Goal: Find specific page/section: Find specific page/section

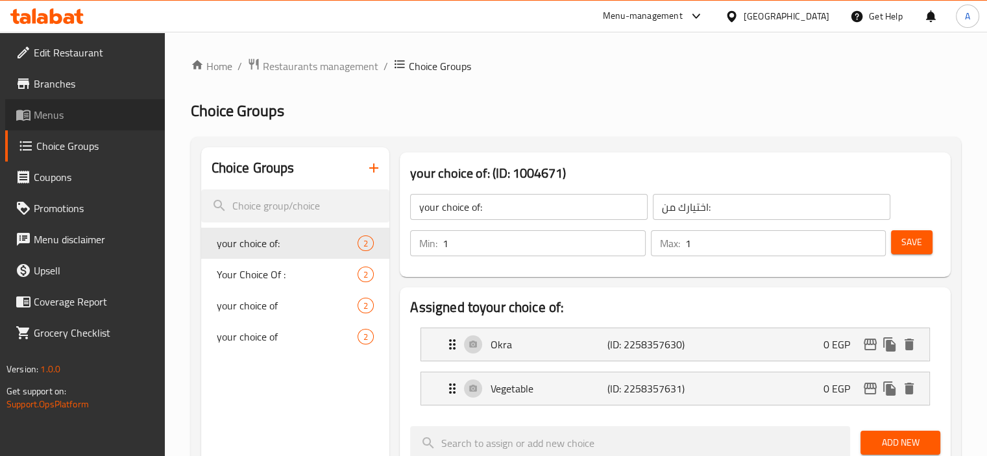
click at [60, 116] on span "Menus" at bounding box center [94, 115] width 121 height 16
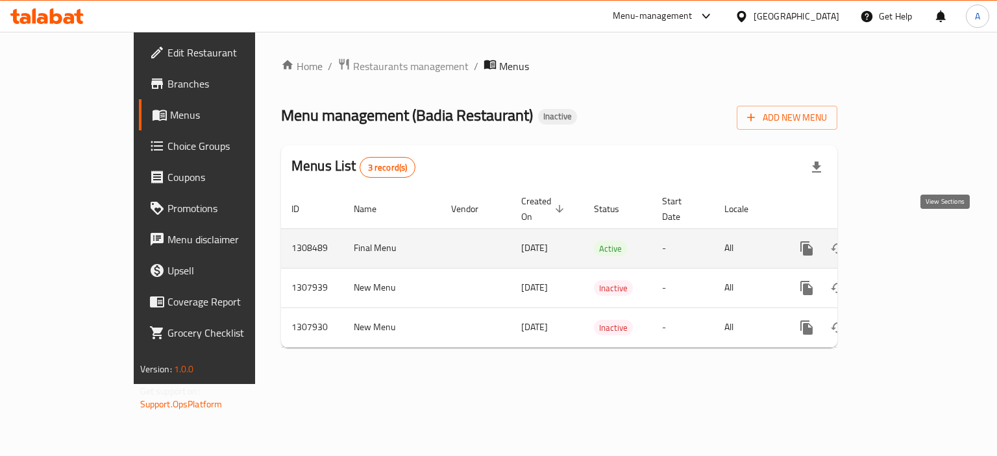
click at [908, 241] on icon "enhanced table" at bounding box center [900, 249] width 16 height 16
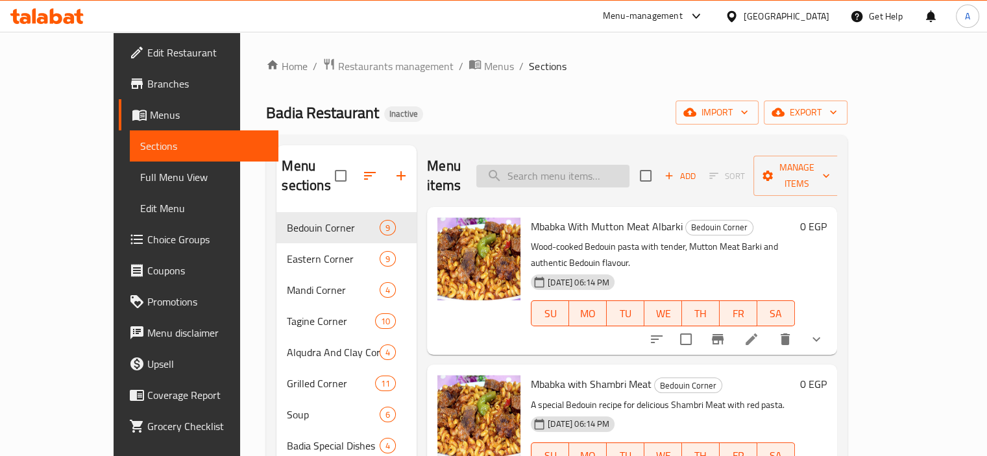
click at [548, 165] on input "search" at bounding box center [552, 176] width 153 height 23
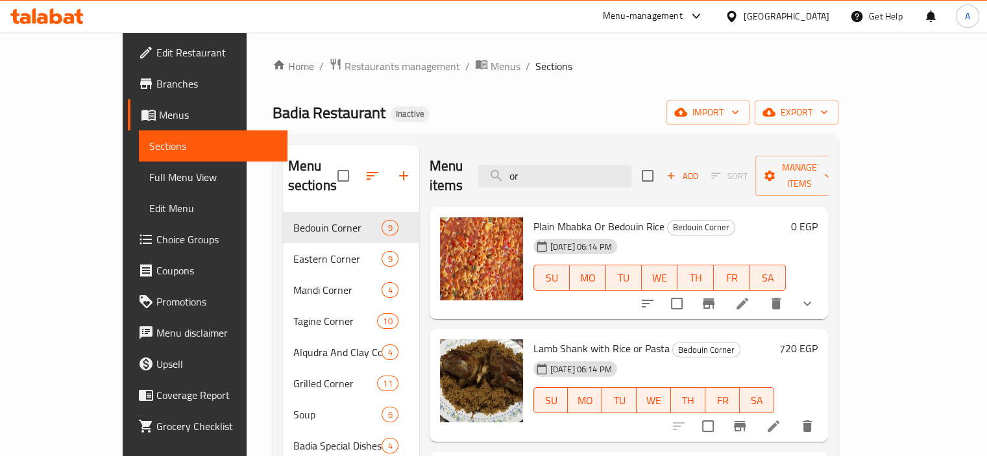
type input "or"
drag, startPoint x: 644, startPoint y: 299, endPoint x: 630, endPoint y: 357, distance: 59.3
click at [553, 66] on ol "Home / Restaurants management / Menus / Sections" at bounding box center [555, 66] width 566 height 17
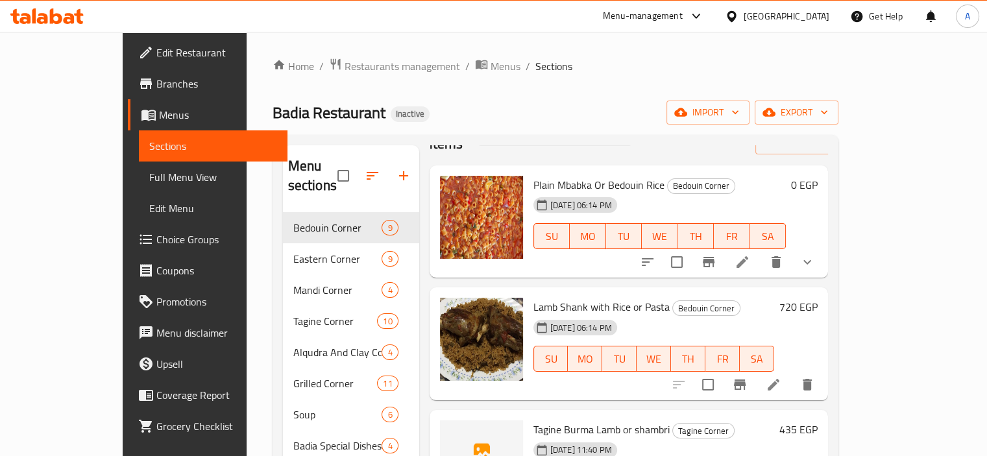
scroll to position [85, 0]
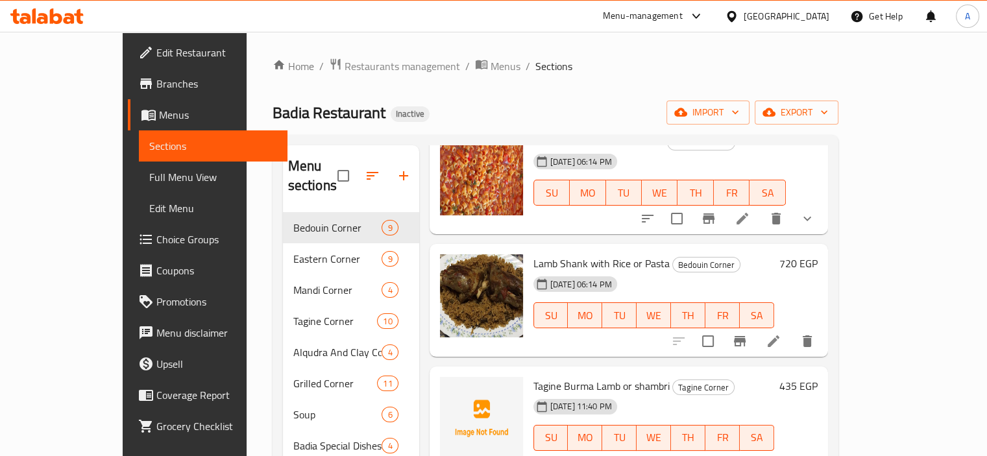
click at [823, 208] on button "show more" at bounding box center [807, 218] width 31 height 31
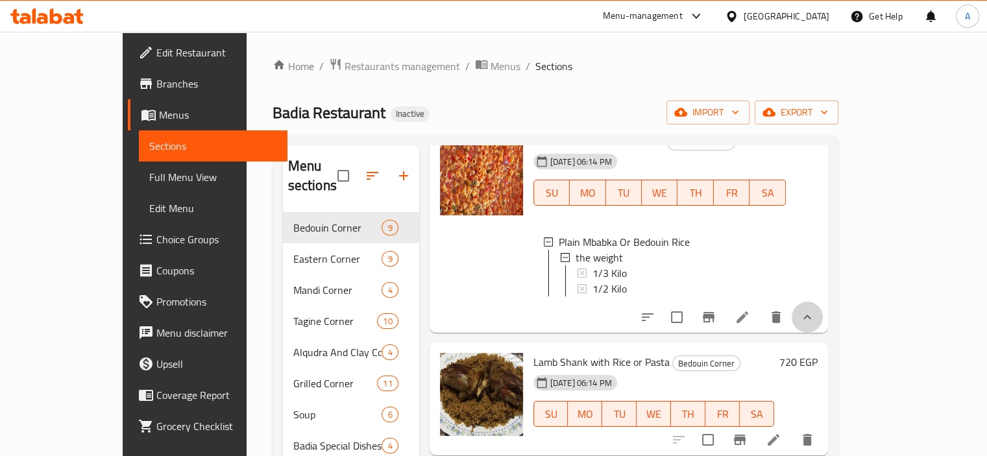
click at [823, 302] on button "show more" at bounding box center [807, 317] width 31 height 31
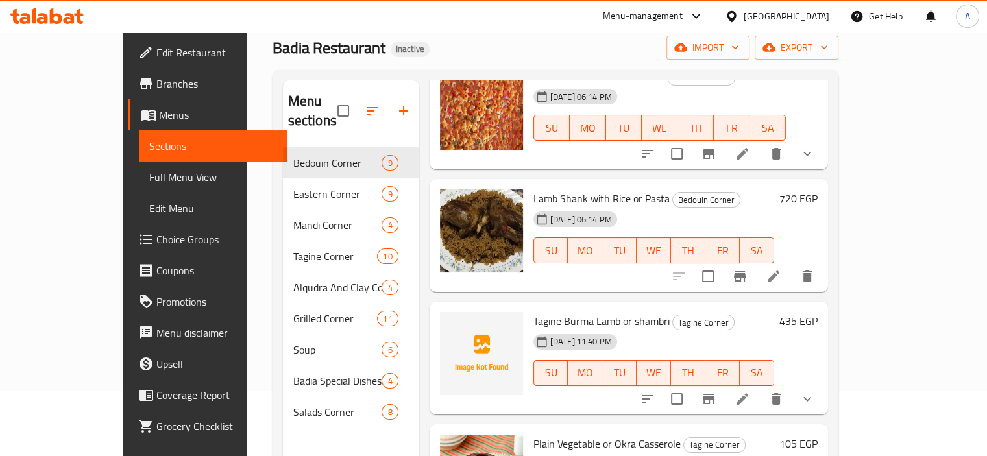
scroll to position [130, 0]
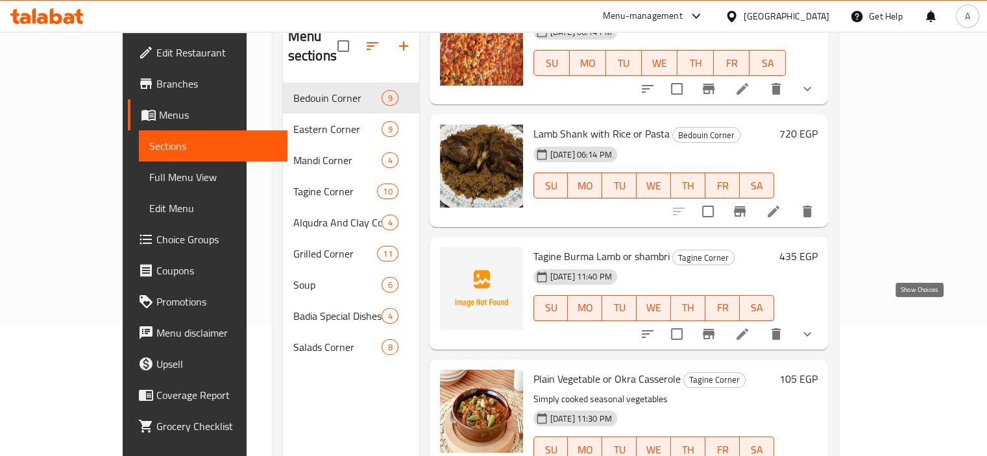
click at [815, 326] on icon "show more" at bounding box center [807, 334] width 16 height 16
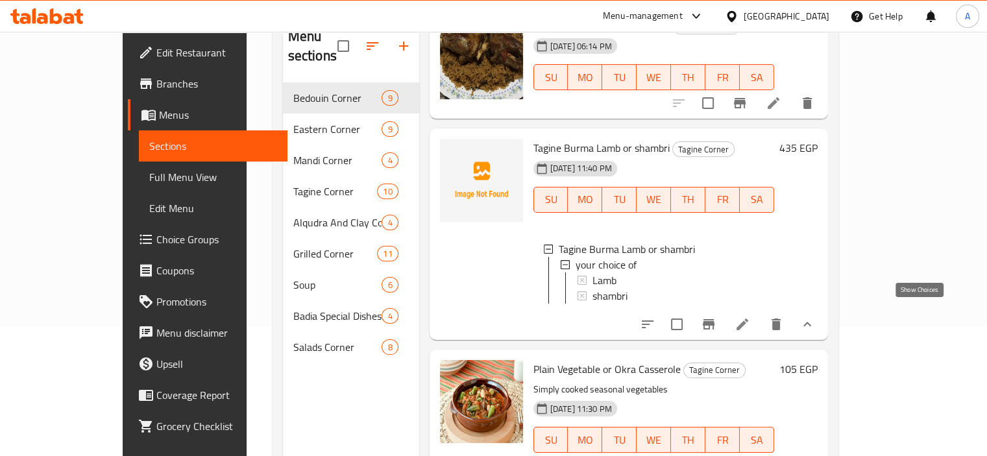
click at [815, 317] on icon "show more" at bounding box center [807, 325] width 16 height 16
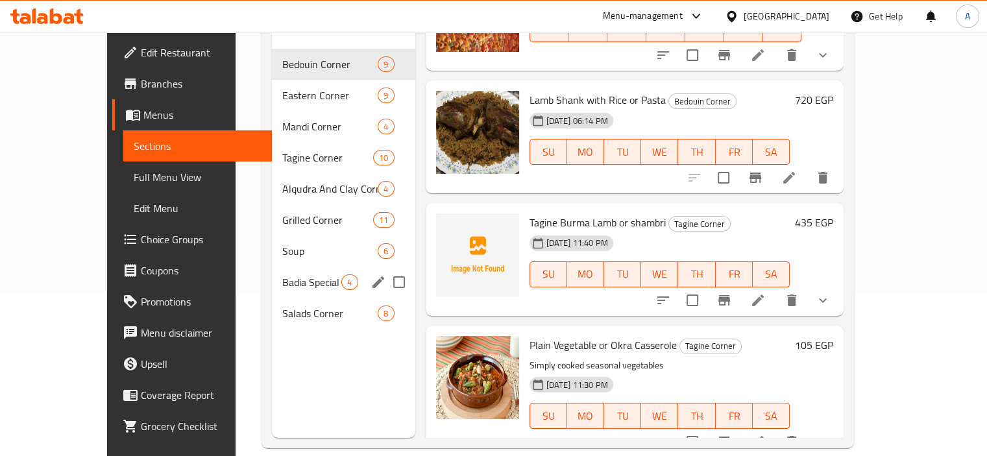
scroll to position [182, 0]
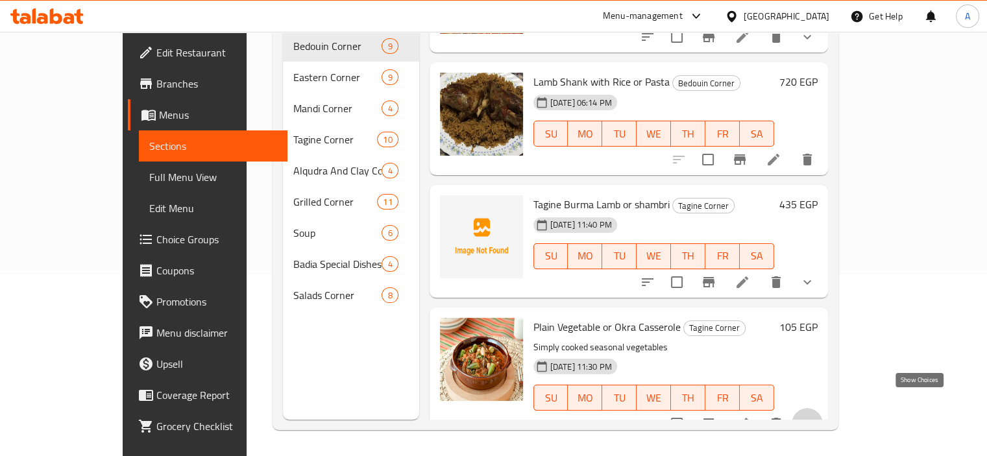
click at [815, 416] on icon "show more" at bounding box center [807, 424] width 16 height 16
